Goal: Complete application form

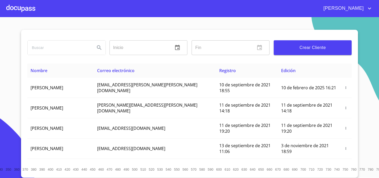
click at [25, 8] on div at bounding box center [20, 8] width 29 height 17
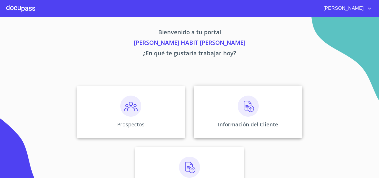
click at [237, 116] on div "Información del Cliente" at bounding box center [248, 112] width 109 height 53
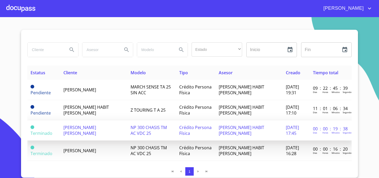
click at [286, 129] on span "[DATE] 17:45" at bounding box center [292, 131] width 13 height 12
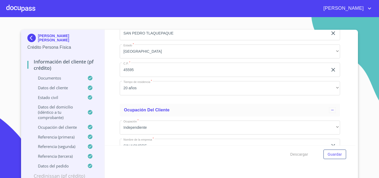
scroll to position [2004, 0]
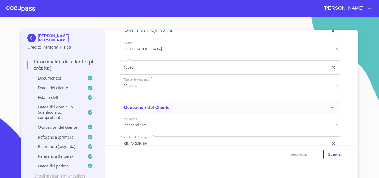
type input "3"
type input "5"
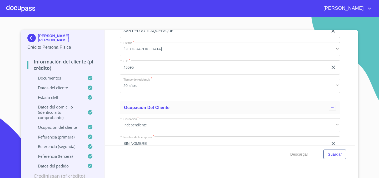
type input "5"
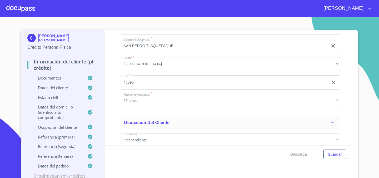
scroll to position [1990, 0]
paste input "[PHONE_NUMBER]"
drag, startPoint x: 189, startPoint y: 97, endPoint x: 139, endPoint y: 97, distance: 49.3
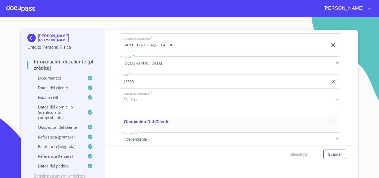
paste input "tel"
type input "[PHONE_NUMBER]"
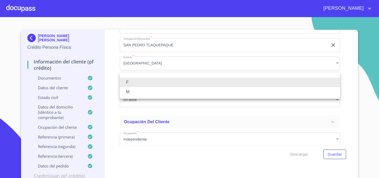
click at [374, 97] on div at bounding box center [189, 89] width 379 height 178
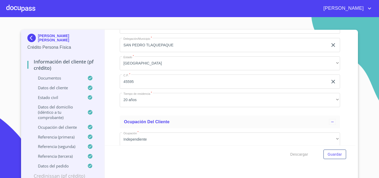
click at [370, 75] on section "[PERSON_NAME] [PERSON_NAME] Crédito Persona Física Información del cliente (PF …" at bounding box center [189, 97] width 379 height 161
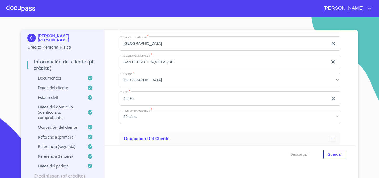
scroll to position [1973, 0]
drag, startPoint x: 174, startPoint y: 111, endPoint x: 141, endPoint y: 111, distance: 33.5
drag, startPoint x: 176, startPoint y: 112, endPoint x: 141, endPoint y: 113, distance: 35.0
